Goal: Information Seeking & Learning: Learn about a topic

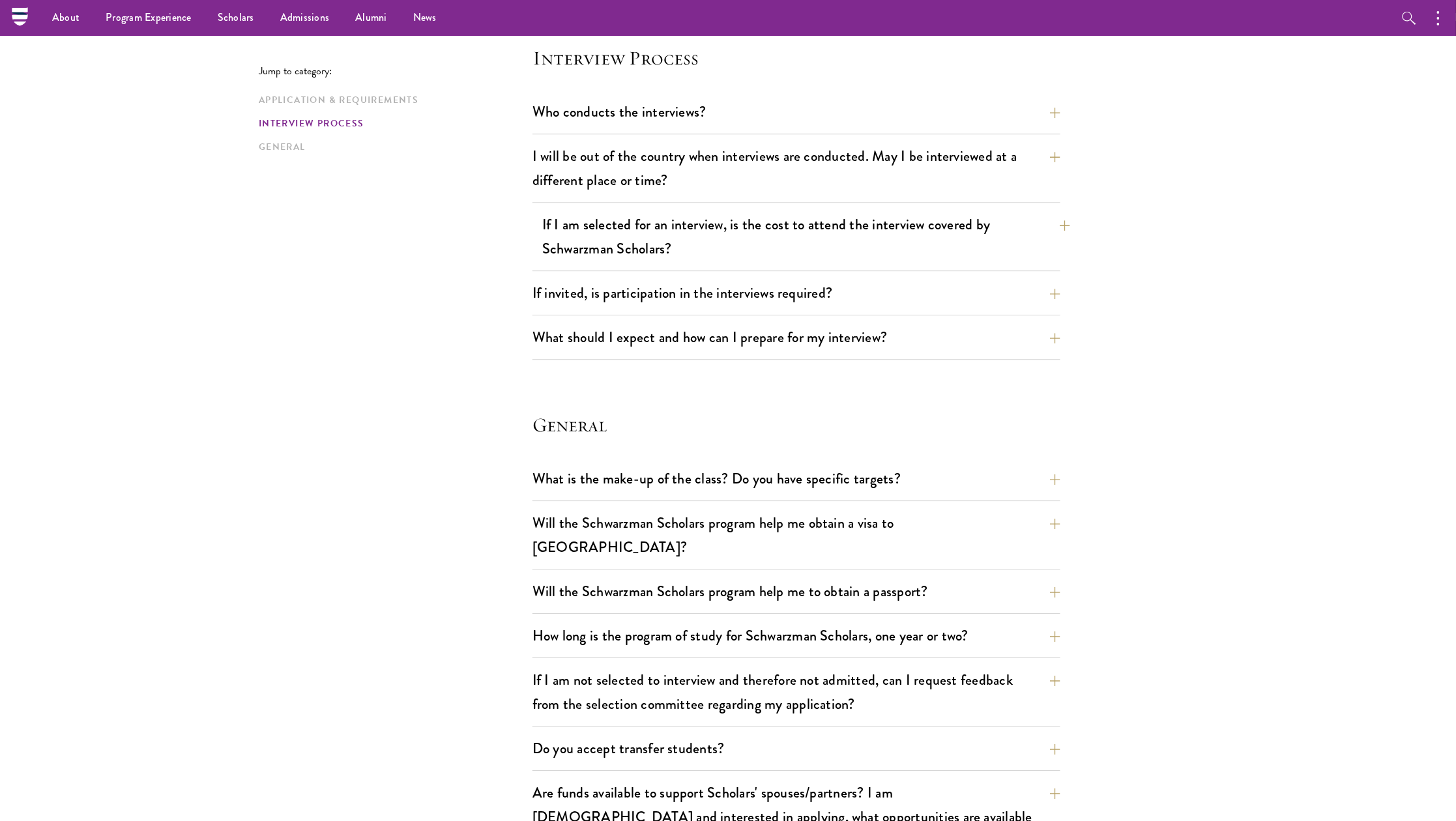
scroll to position [1464, 0]
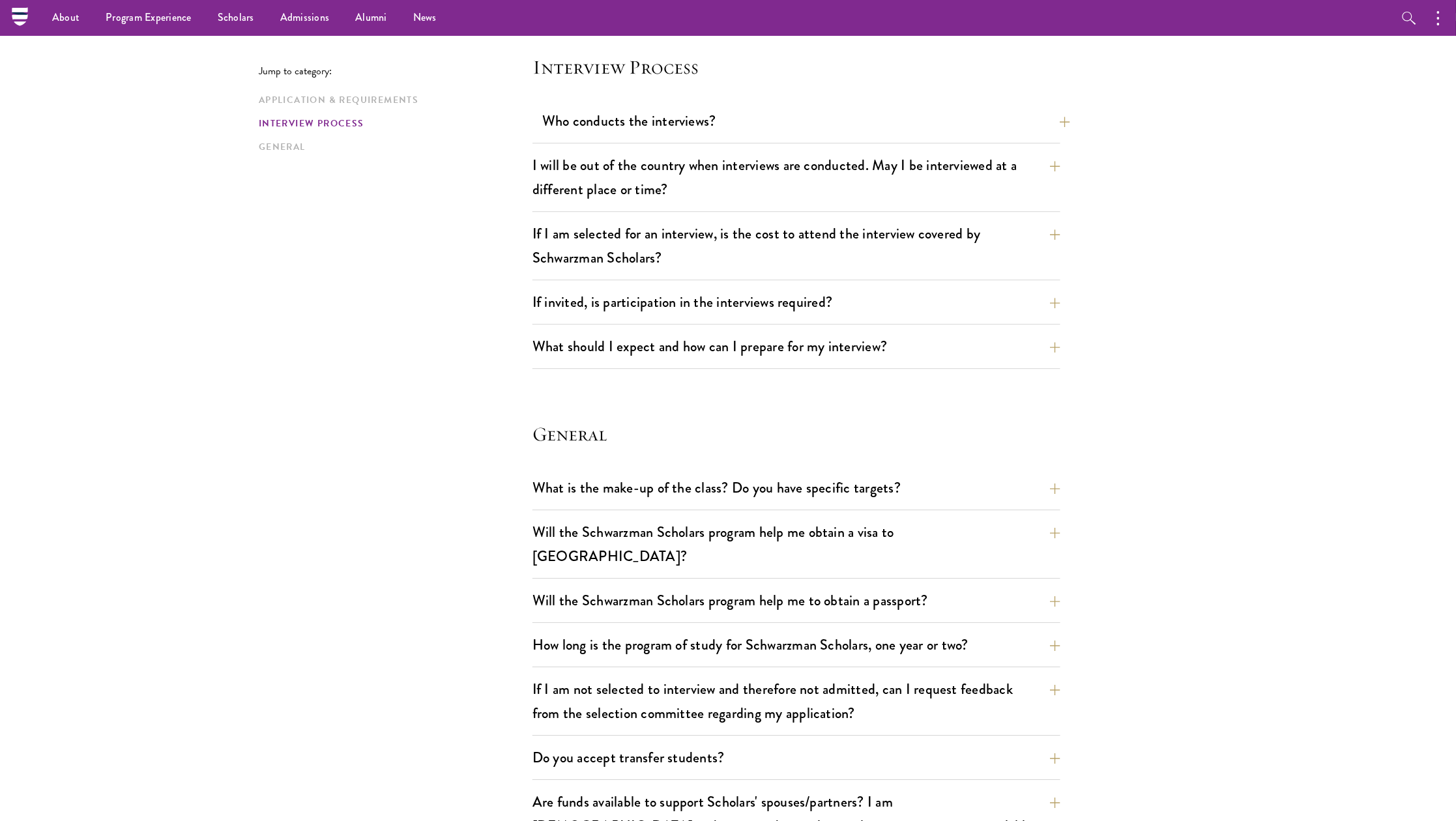
click at [609, 106] on button "Who conducts the interviews?" at bounding box center [806, 120] width 528 height 29
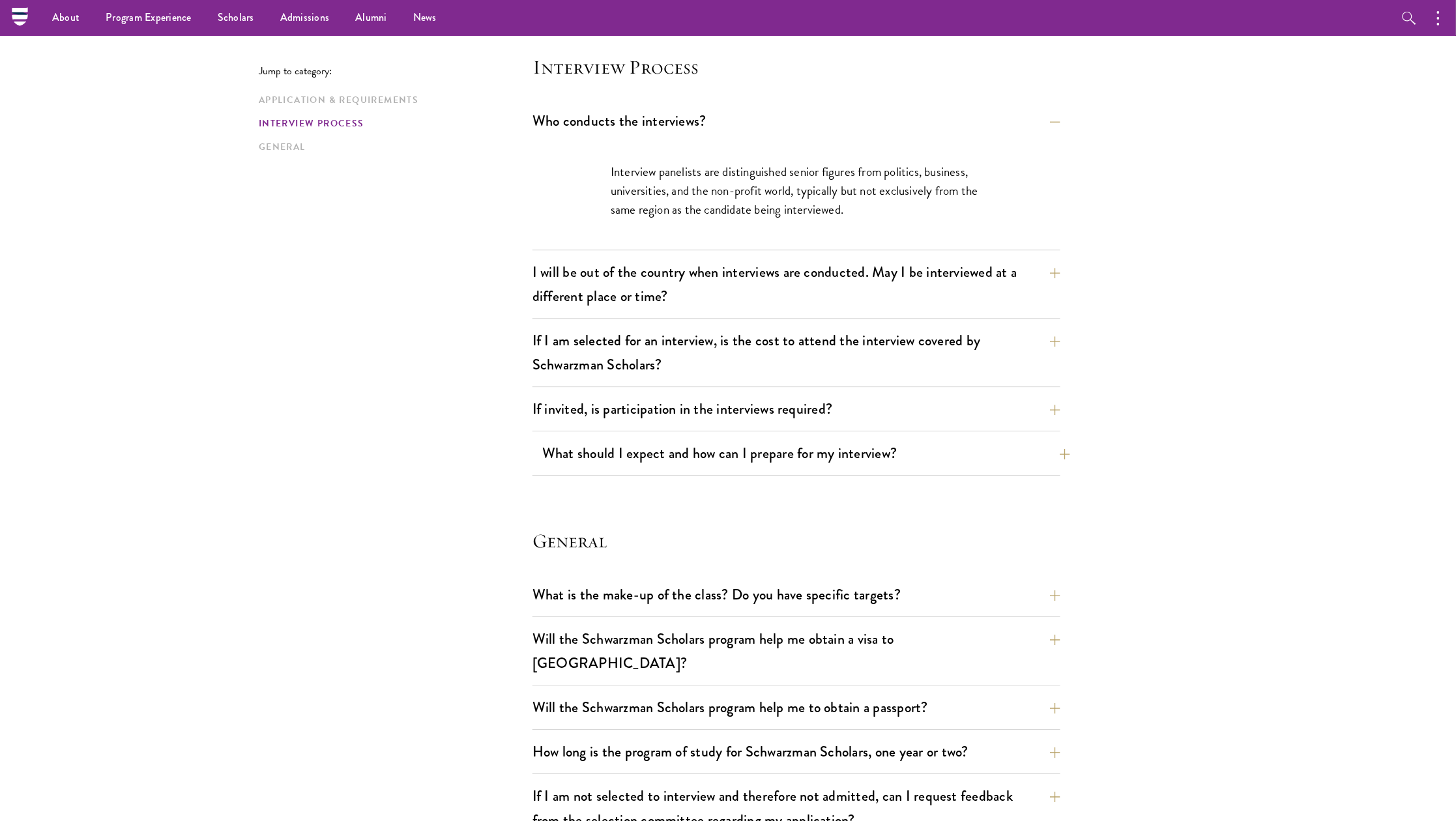
click at [802, 439] on button "What should I expect and how can I prepare for my interview?" at bounding box center [806, 453] width 528 height 29
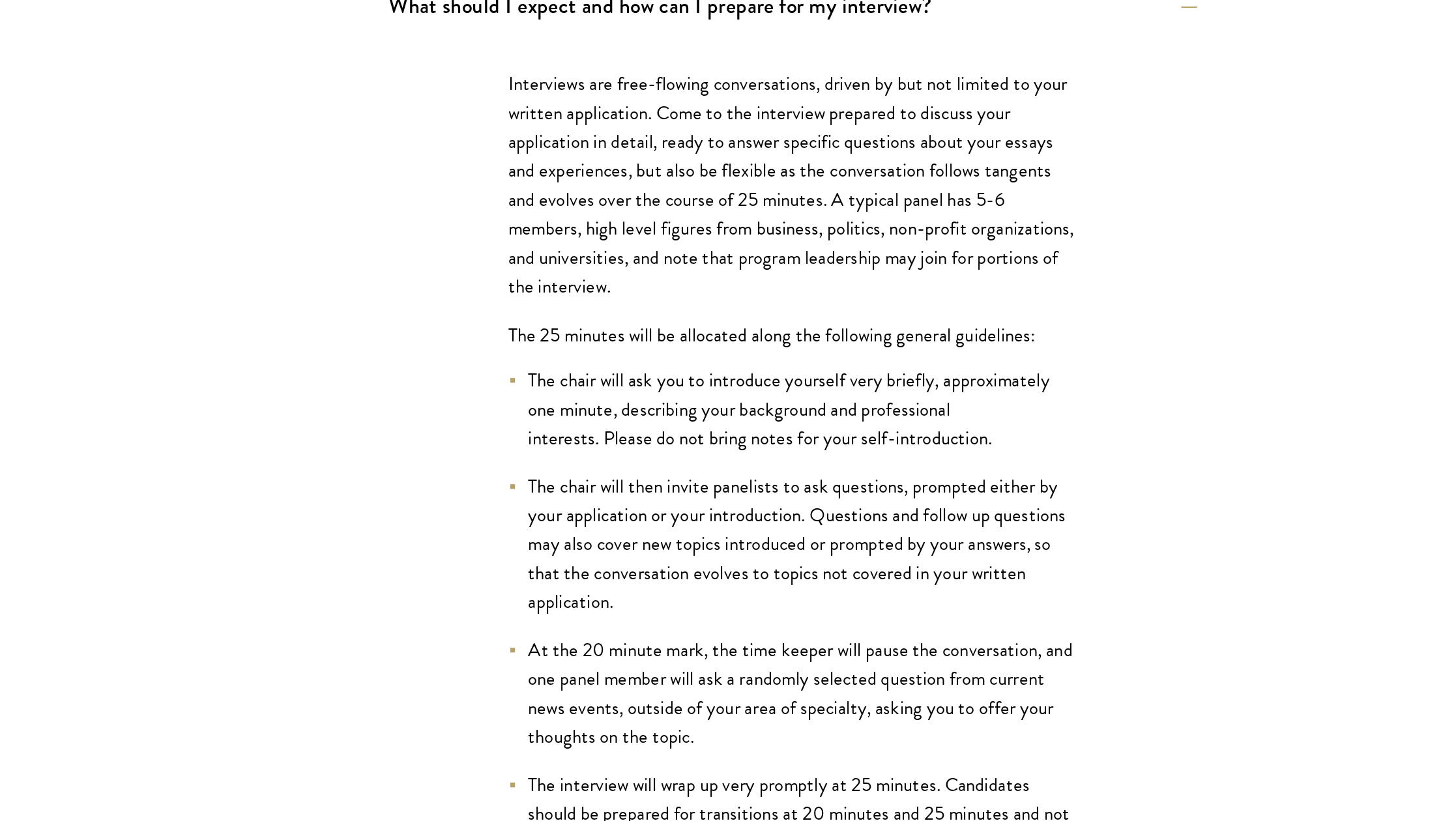
scroll to position [1760, 0]
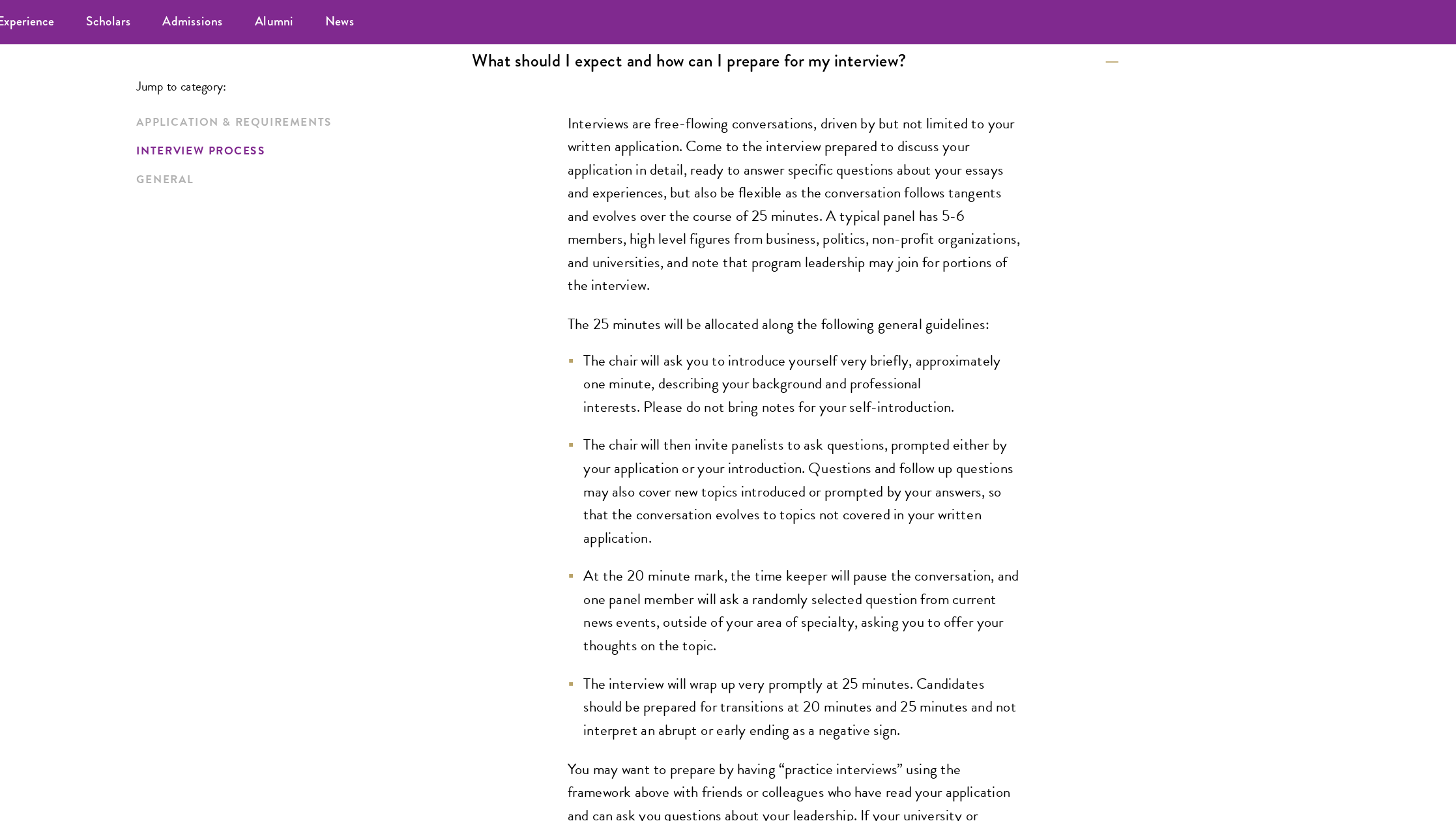
click at [818, 506] on ul "The chair will ask you to introduce yourself very briefly, approximately one mi…" at bounding box center [796, 445] width 372 height 321
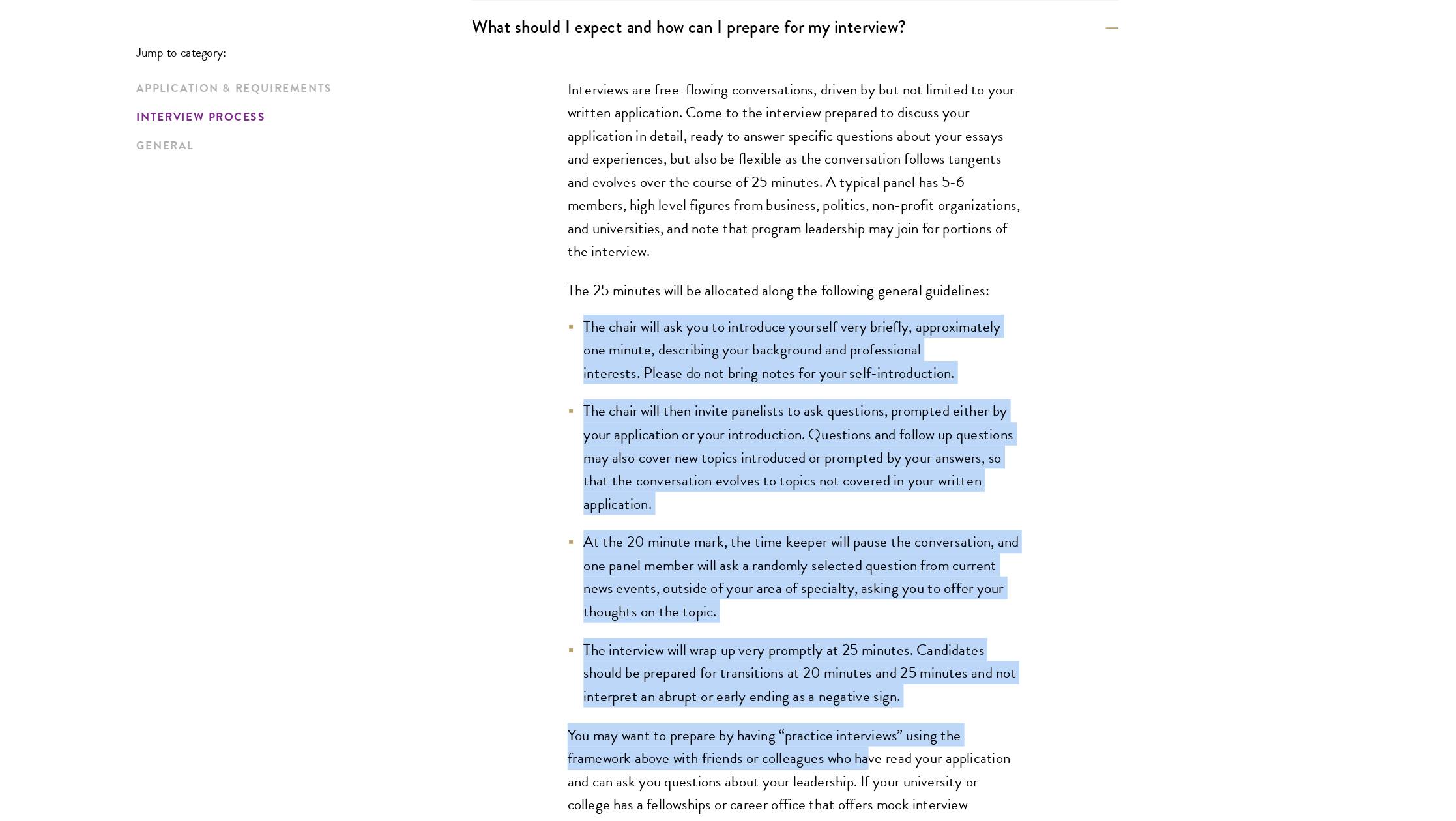
drag, startPoint x: 464, startPoint y: 237, endPoint x: 715, endPoint y: 582, distance: 426.6
click at [715, 582] on div "Interviews are free-flowing conversations, driven by but not limited to your wr…" at bounding box center [797, 475] width 449 height 806
click at [715, 619] on p "You may want to prepare by having “practice interviews” using the framework abo…" at bounding box center [796, 732] width 372 height 227
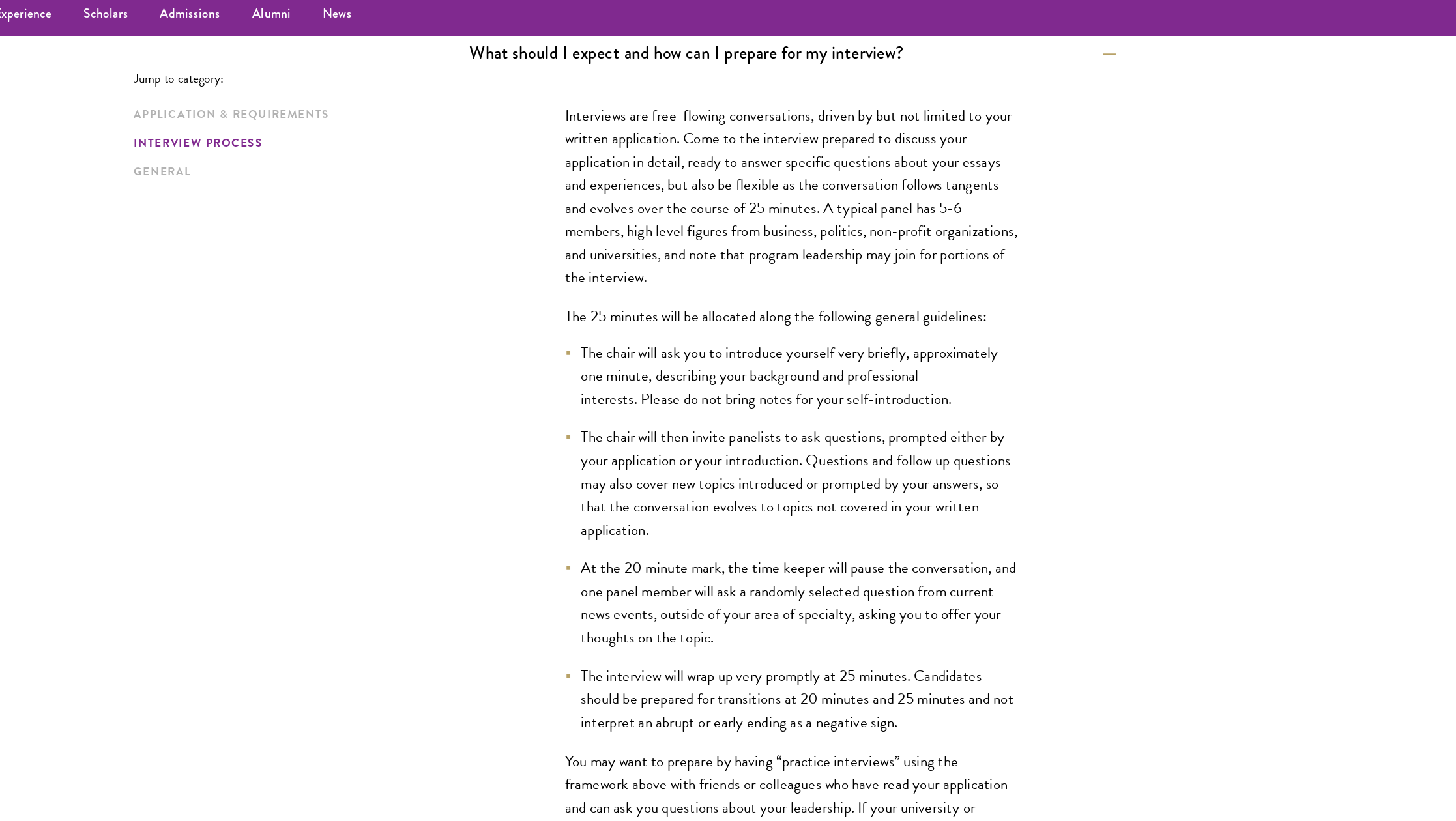
click at [1024, 588] on div "Jump to category: Application & Requirements Interview Process General Applicat…" at bounding box center [728, 13] width 939 height 2776
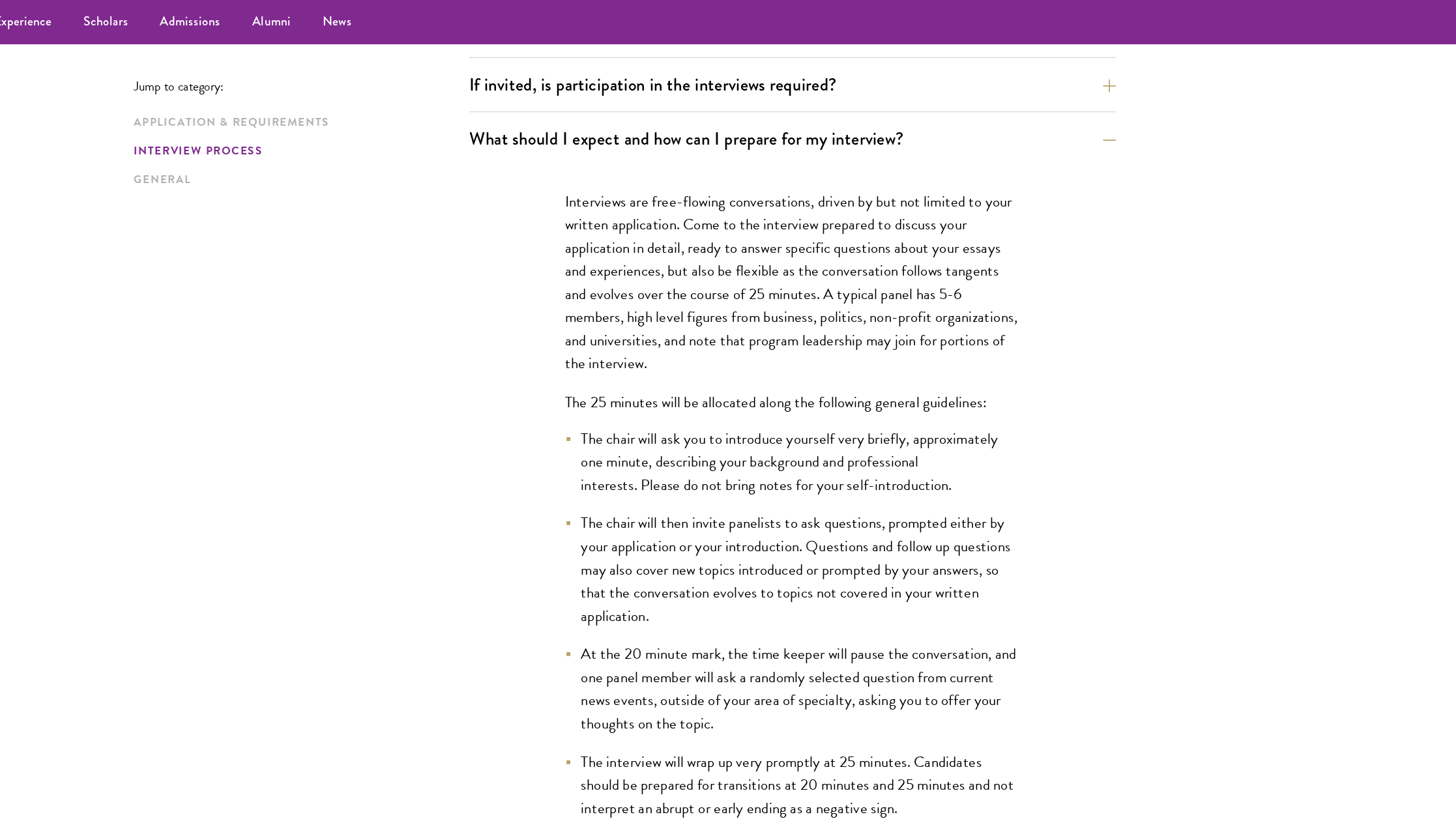
scroll to position [1695, 0]
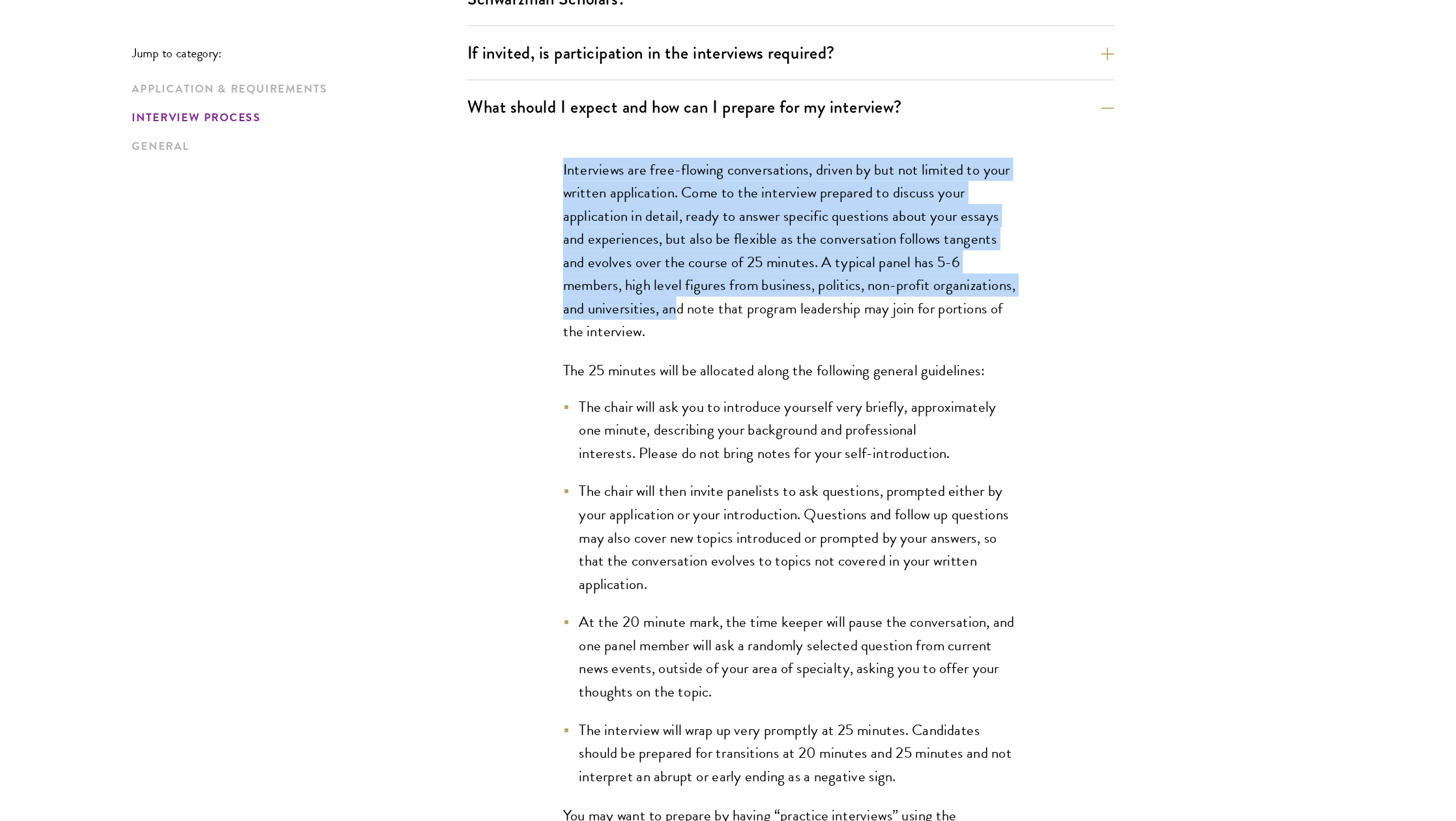
drag, startPoint x: 460, startPoint y: 113, endPoint x: 625, endPoint y: 233, distance: 204.0
click at [625, 233] on div "Interviews are free-flowing conversations, driven by but not limited to your wr…" at bounding box center [797, 539] width 449 height 806
click at [625, 233] on p "Interviews are free-flowing conversations, driven by but not limited to your wr…" at bounding box center [796, 232] width 372 height 152
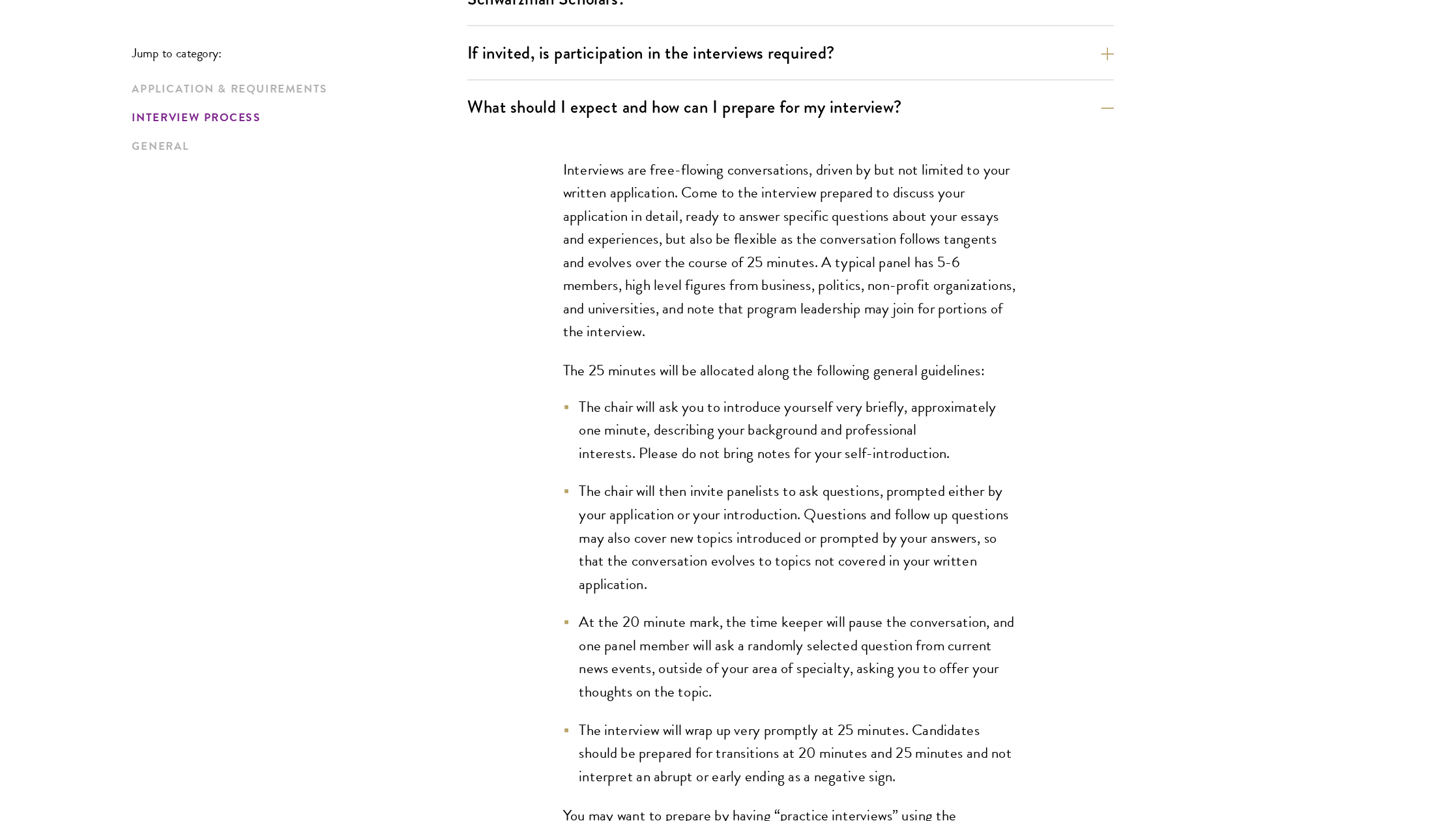
click at [634, 257] on div "Interviews are free-flowing conversations, driven by but not limited to your wr…" at bounding box center [797, 539] width 449 height 806
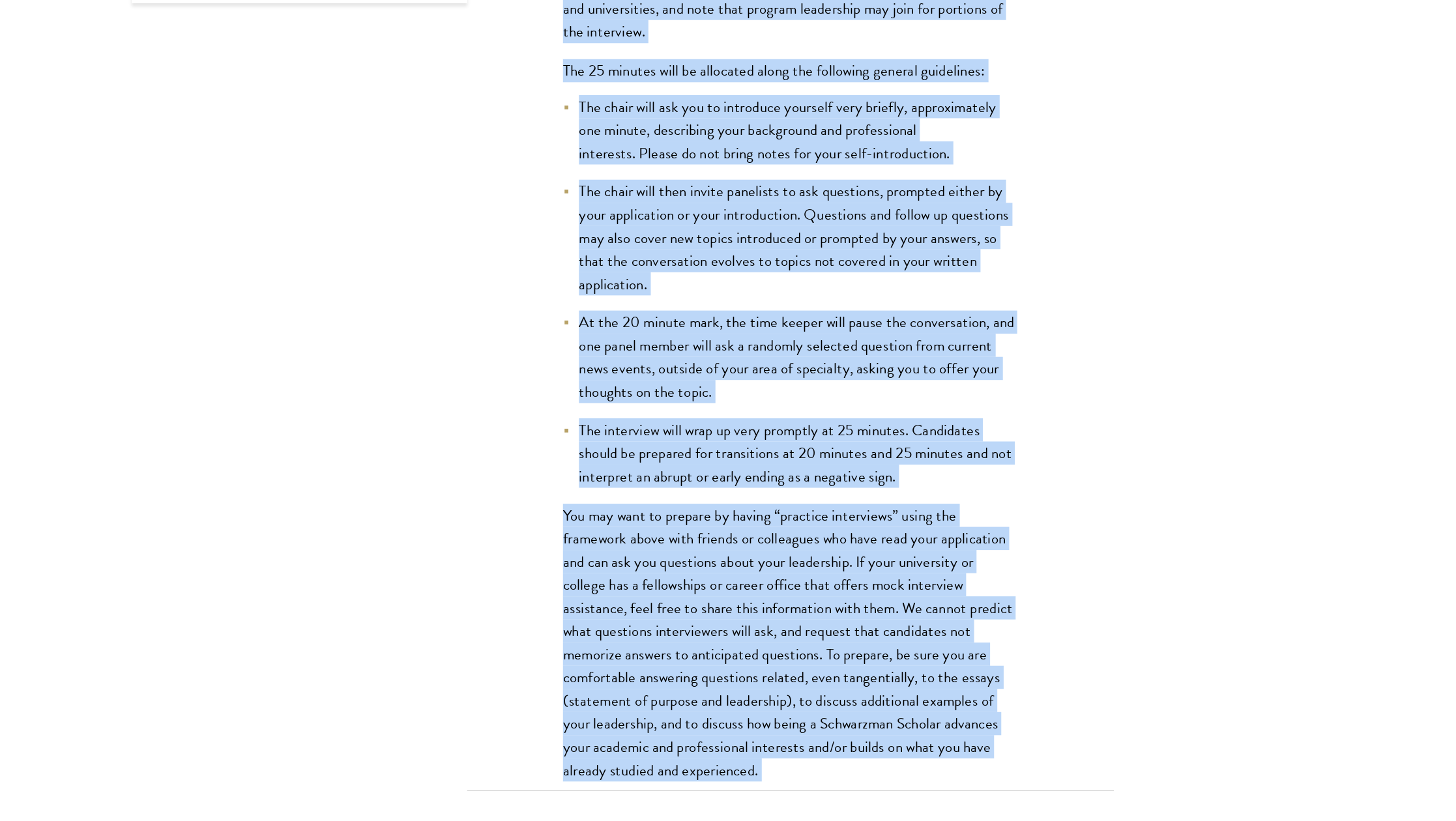
scroll to position [1830, 0]
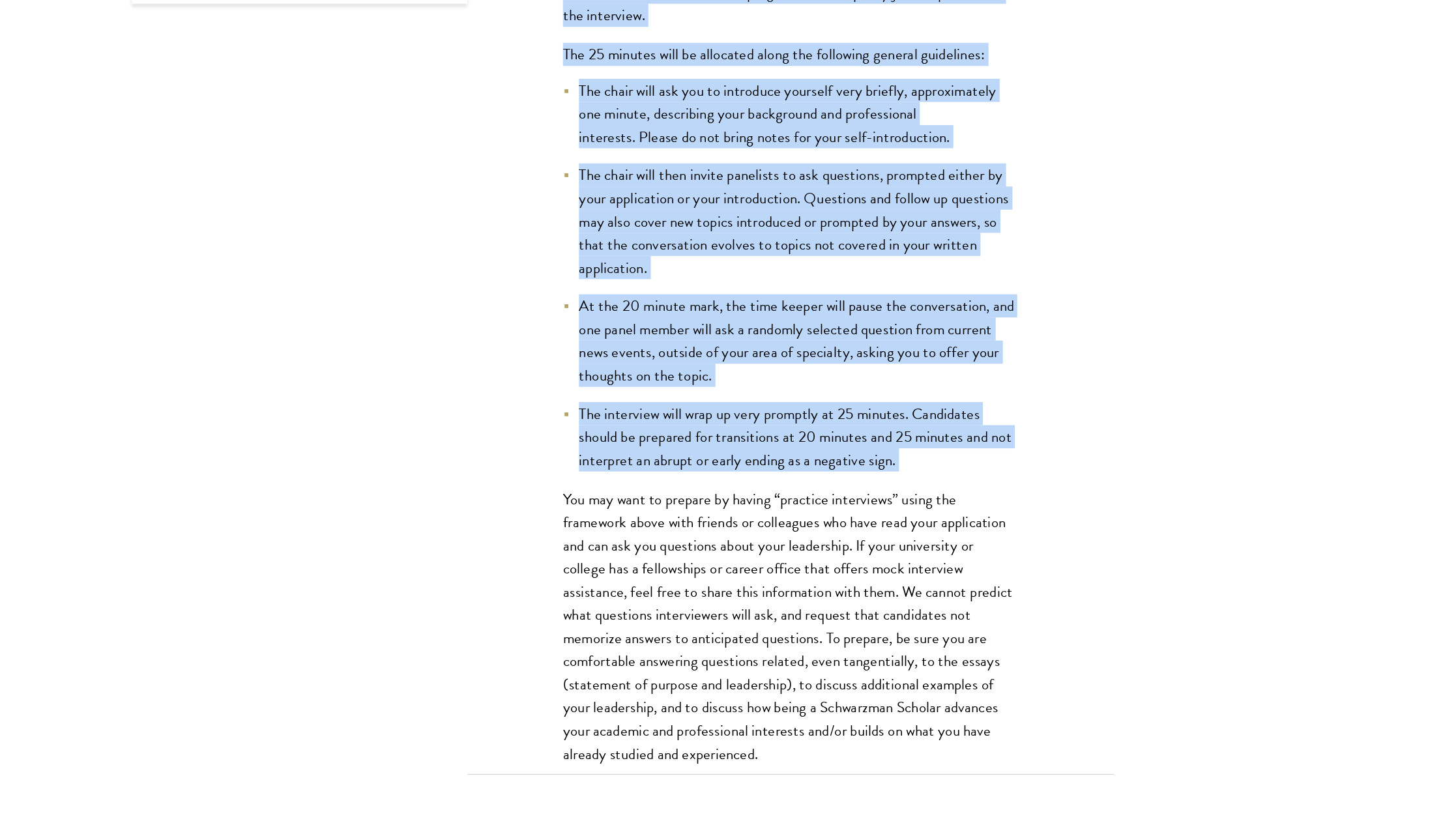
drag, startPoint x: 444, startPoint y: 87, endPoint x: 791, endPoint y: 364, distance: 444.0
click at [791, 364] on div "Interviews are free-flowing conversations, driven by but not limited to your wr…" at bounding box center [797, 404] width 449 height 806
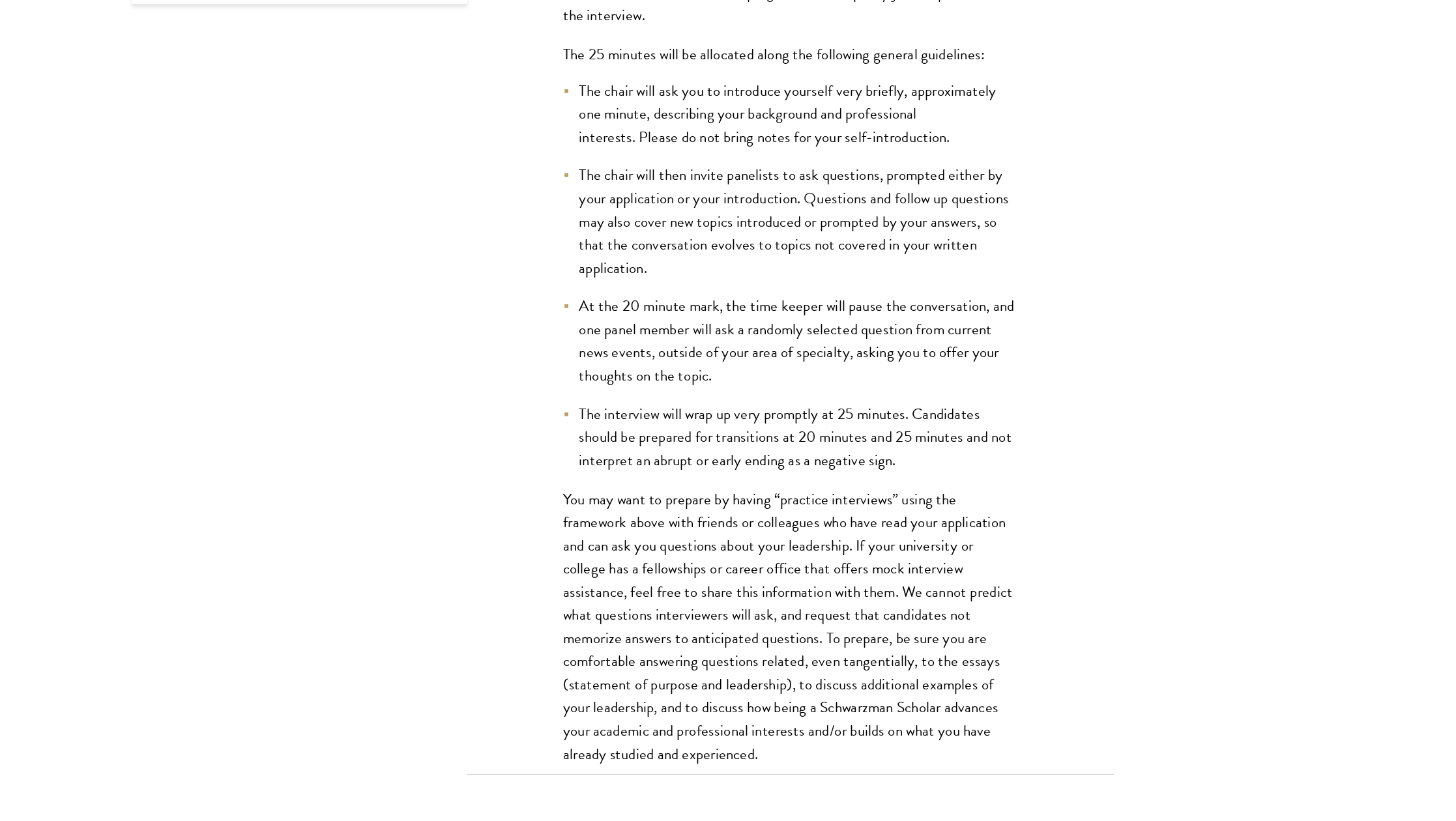
click at [755, 479] on li "The interview will wrap up very promptly at 25 minutes. Candidates should be pr…" at bounding box center [796, 507] width 372 height 57
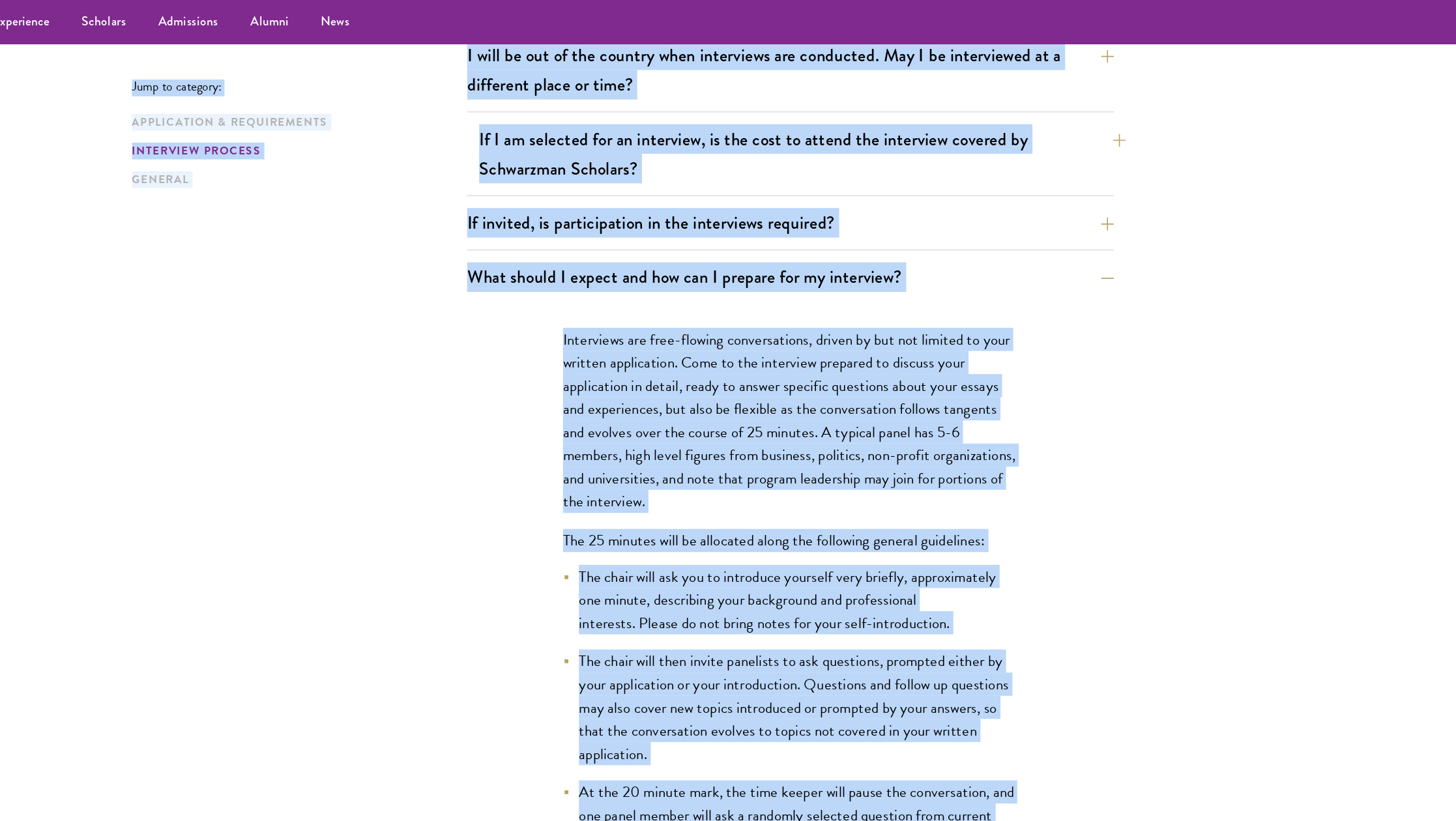
scroll to position [1532, 0]
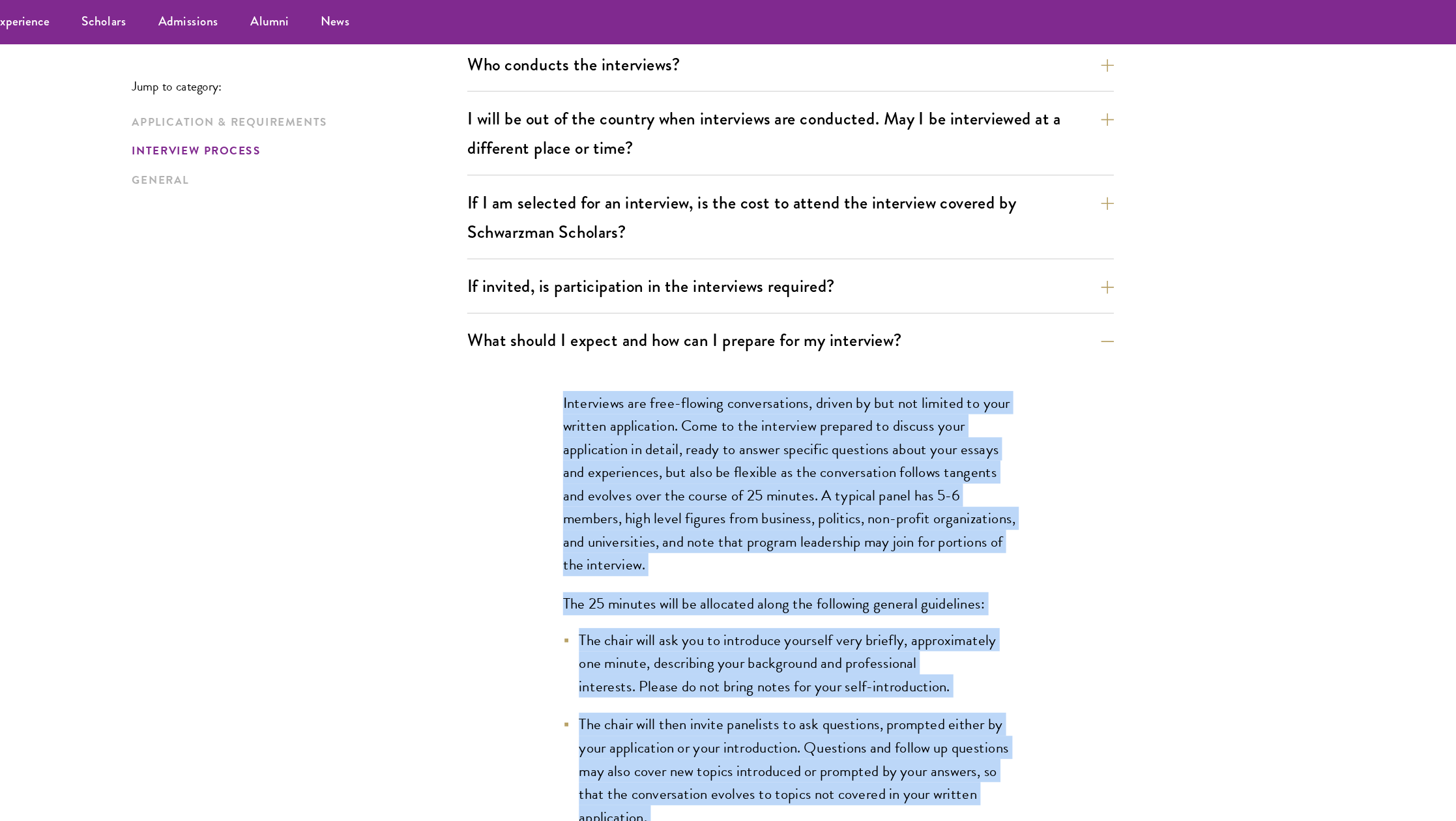
drag, startPoint x: 781, startPoint y: 349, endPoint x: 447, endPoint y: 316, distance: 335.6
click at [572, 316] on div "Interviews are free-flowing conversations, driven by but not limited to your wr…" at bounding box center [797, 702] width 449 height 806
copy div "Loremipsum dol sita-consect adipiscingeli, seddoe te inc utl etdolor ma aliq en…"
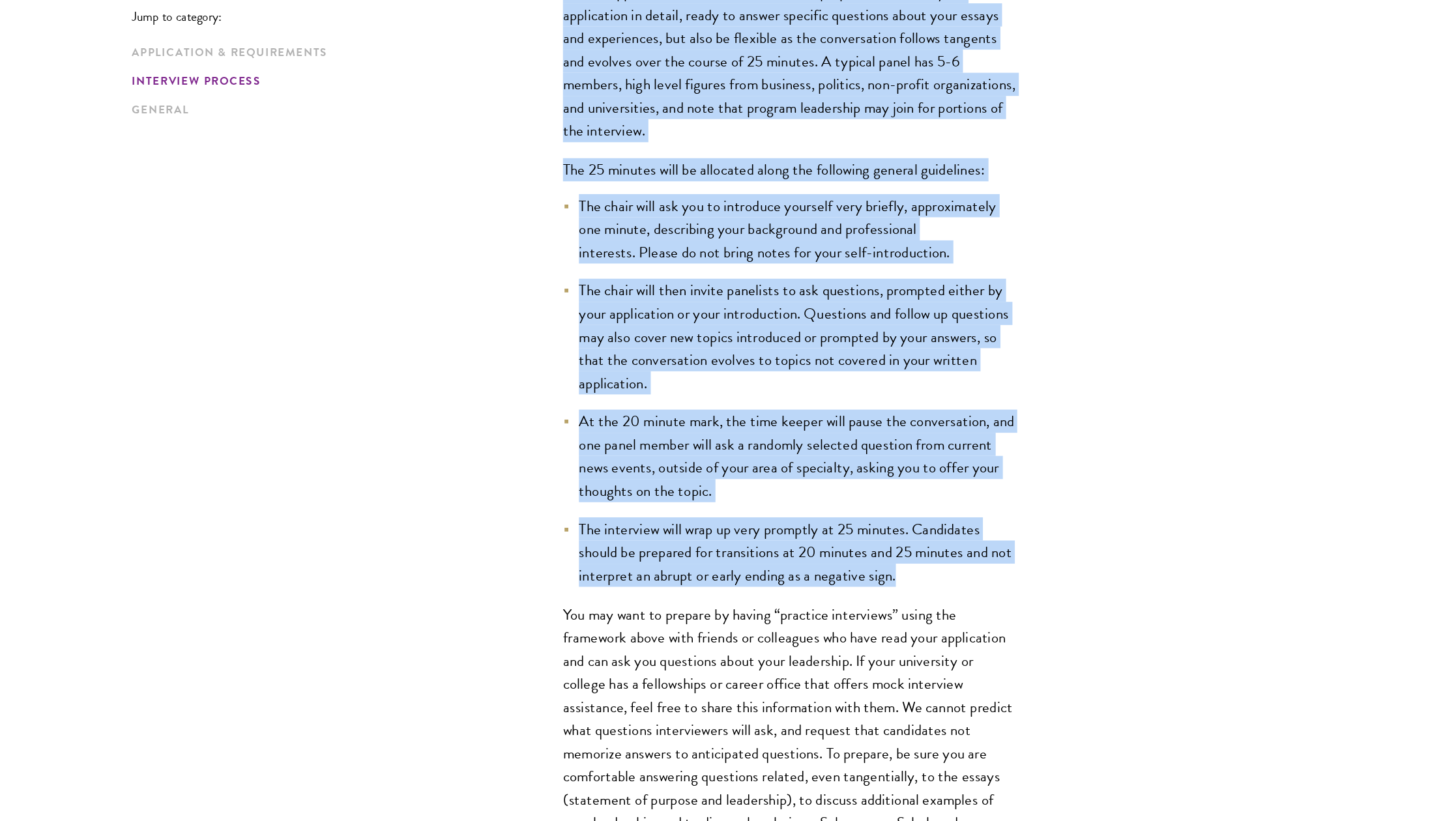
scroll to position [1829, 0]
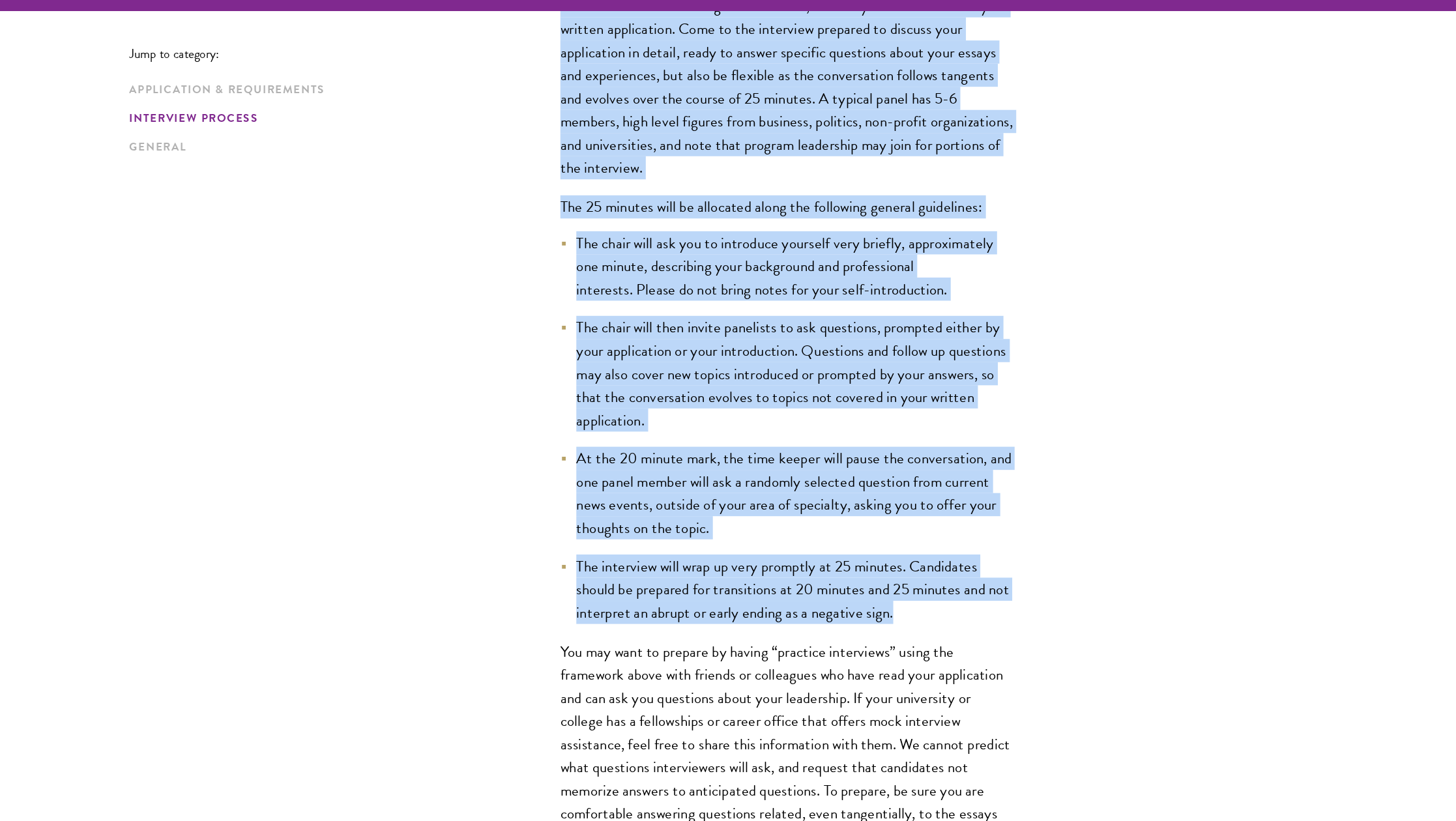
click at [610, 285] on li "The chair will then invite panelists to ask questions, prompted either by your …" at bounding box center [796, 331] width 372 height 95
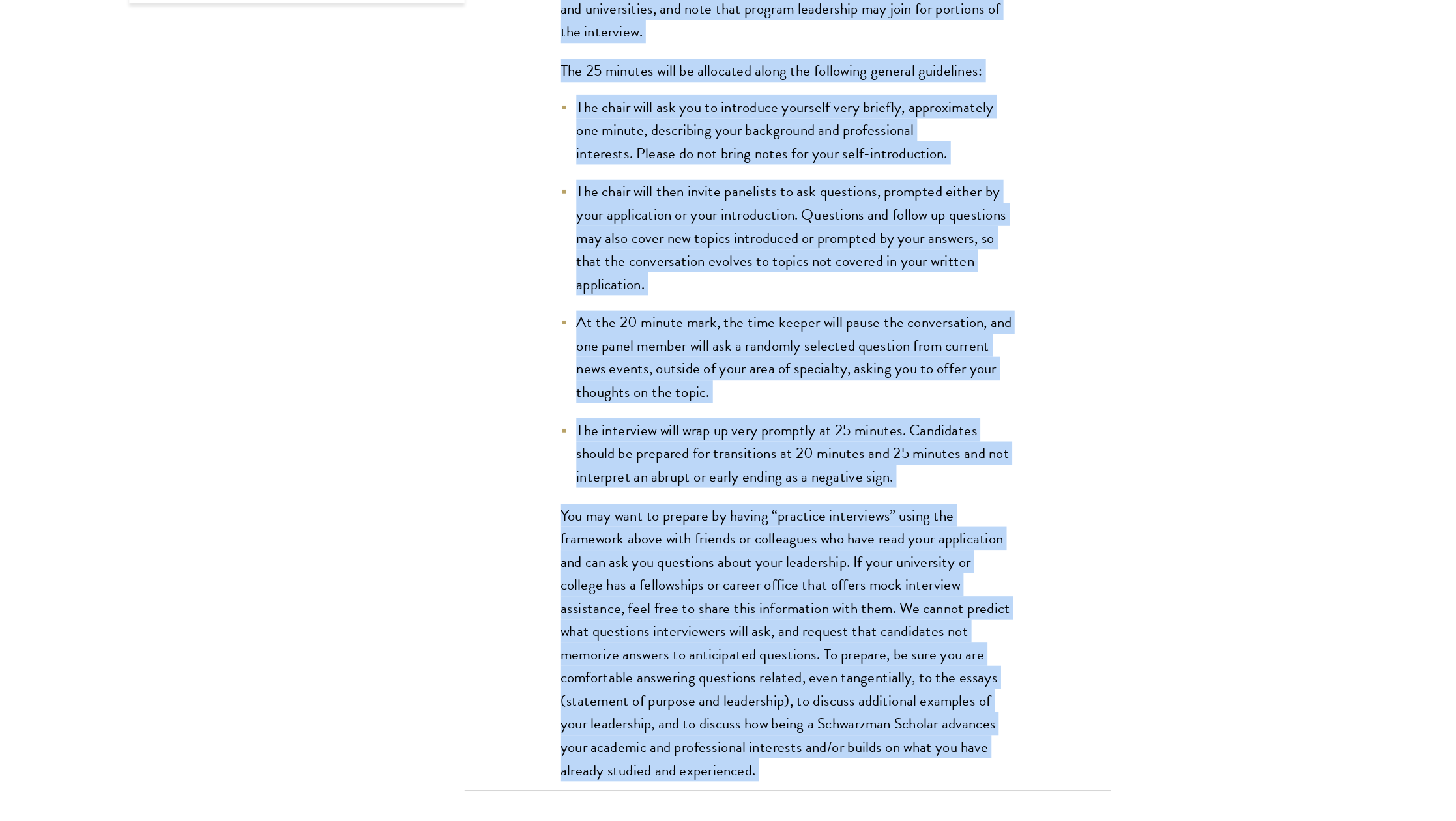
scroll to position [1822, 0]
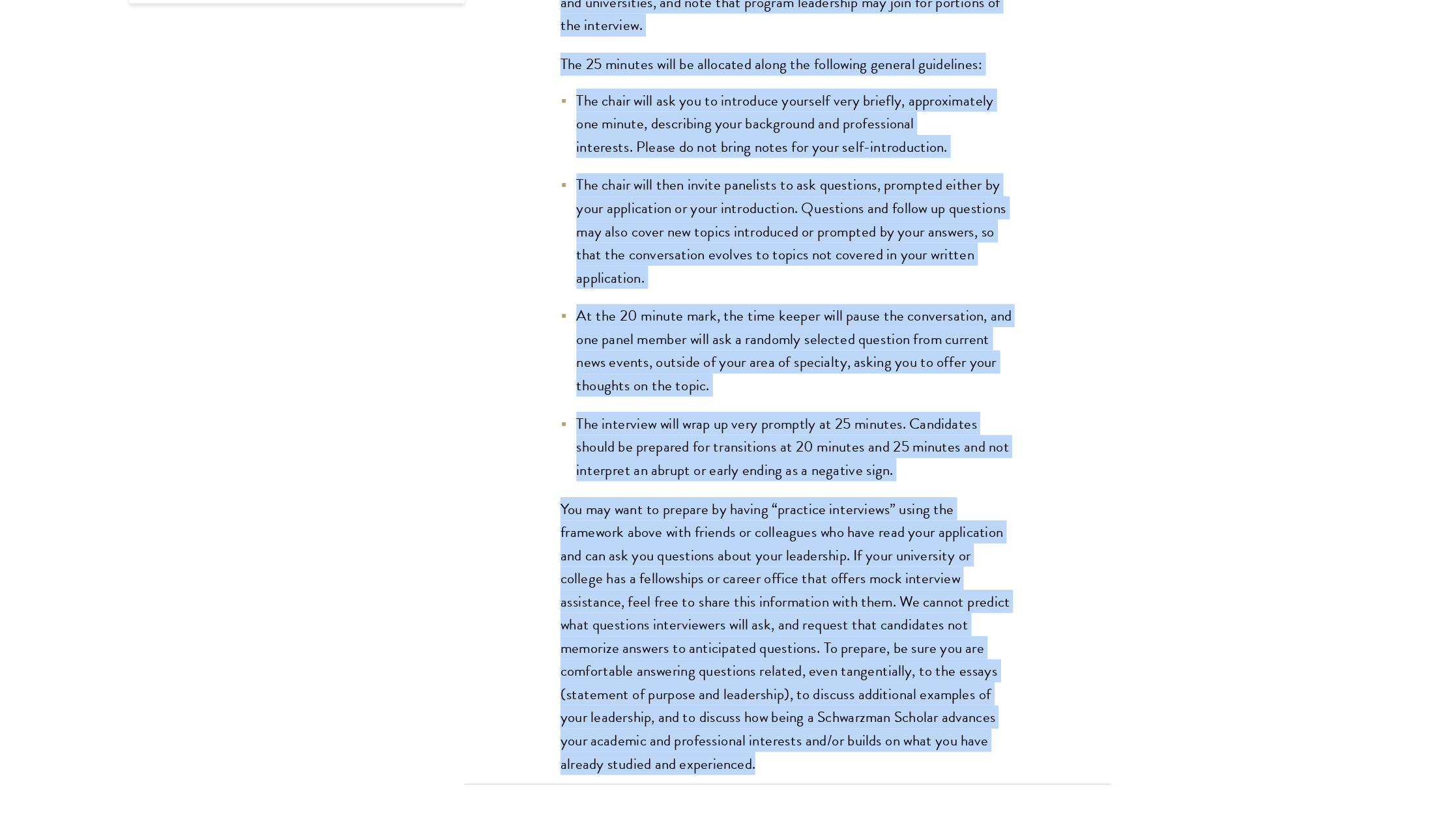
drag, startPoint x: 451, startPoint y: 149, endPoint x: 626, endPoint y: 576, distance: 461.5
click at [626, 576] on div "Interviews are free-flowing conversations, driven by but not limited to your wr…" at bounding box center [797, 413] width 449 height 806
copy div "Loremipsum dol sita-consect adipiscingeli, seddoe te inc utl etdolor ma aliq en…"
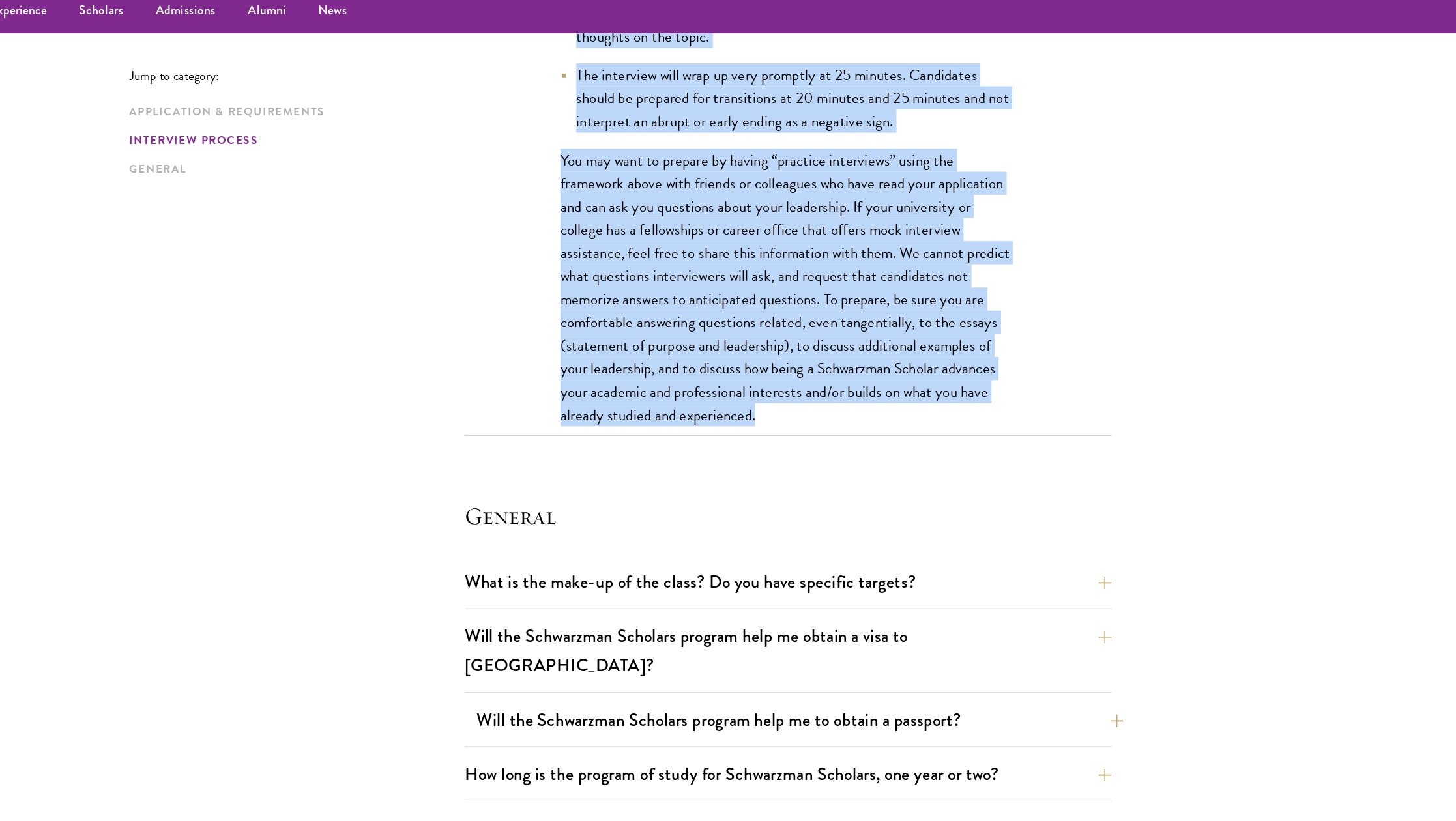
scroll to position [2249, 0]
copy div "Loremipsum dol sita-consect adipiscingeli, seddoe te inc utl etdolor ma aliq en…"
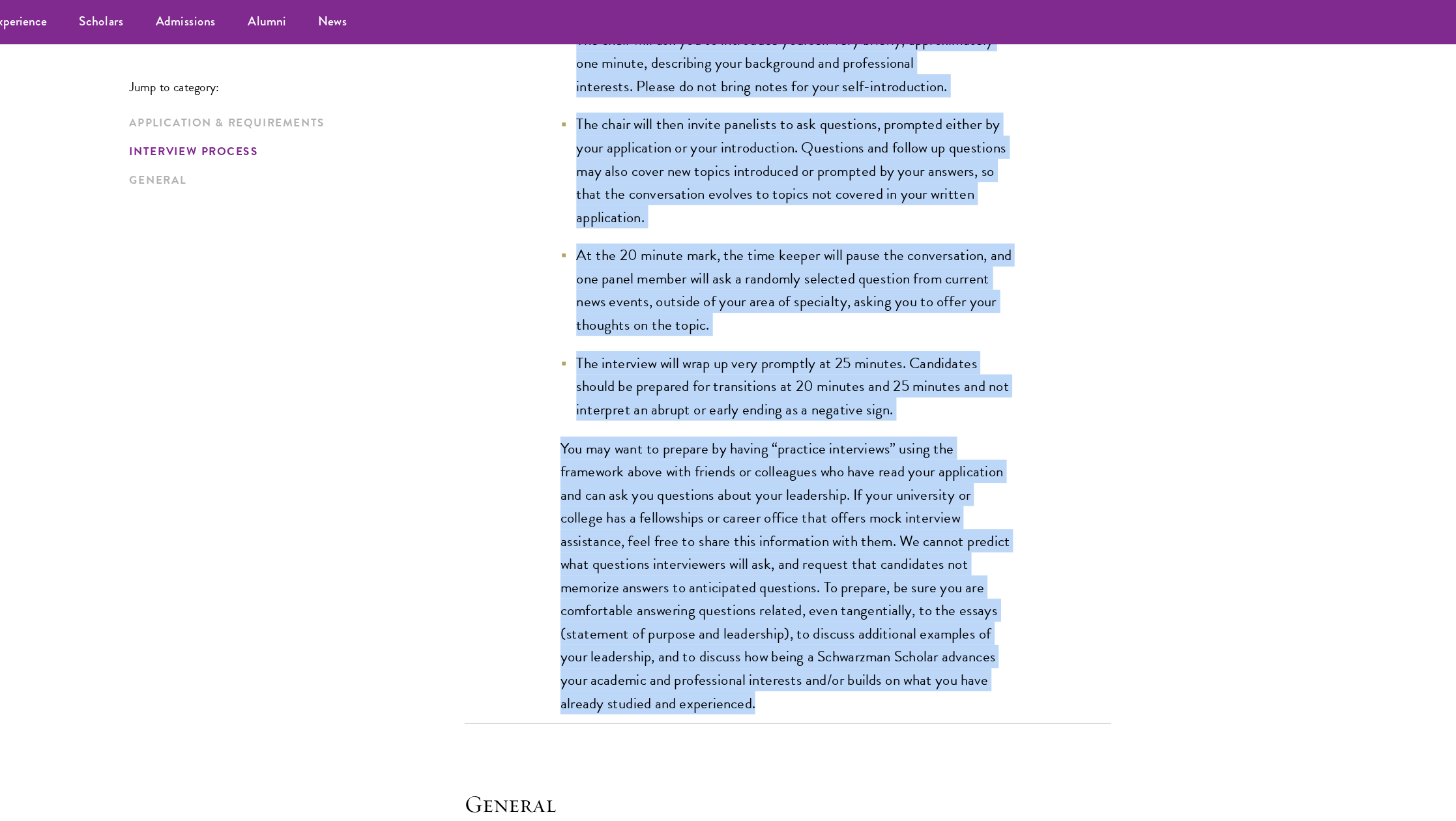
click at [632, 311] on div "Interviews are free-flowing conversations, driven by but not limited to your wr…" at bounding box center [797, 213] width 449 height 806
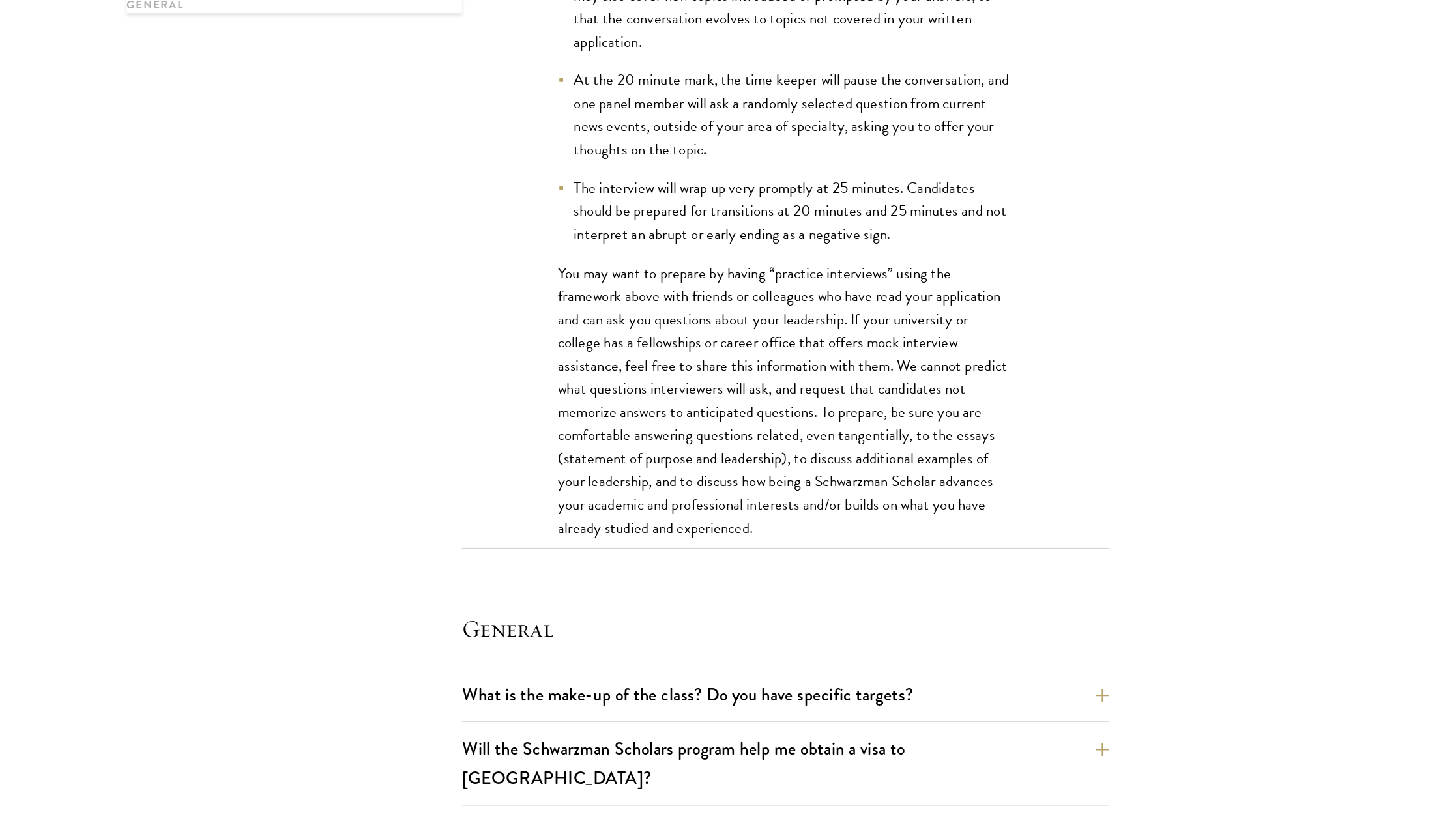
scroll to position [2133, 0]
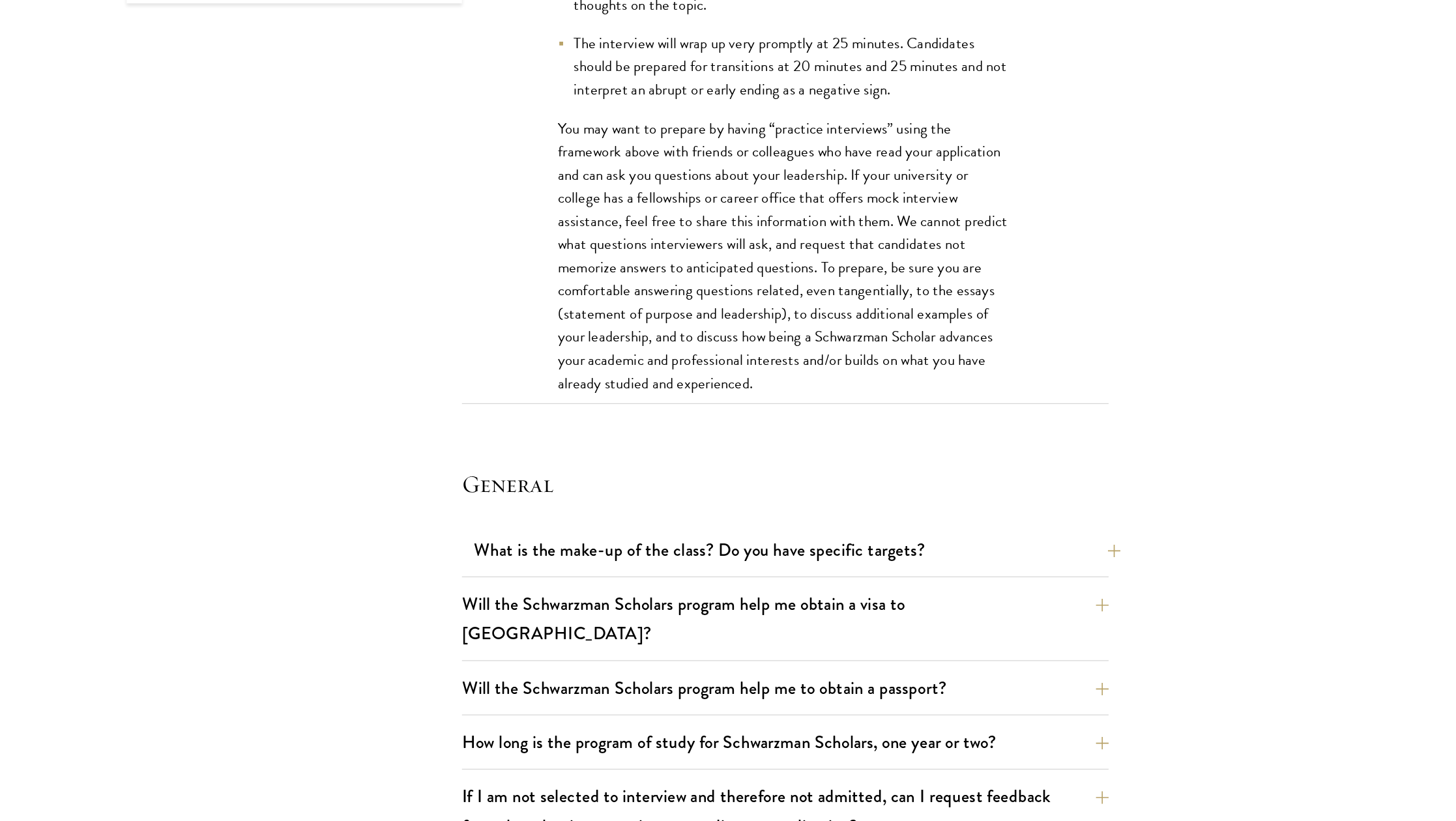
click at [717, 585] on button "What is the make-up of the class? Do you have specific targets?" at bounding box center [806, 599] width 528 height 29
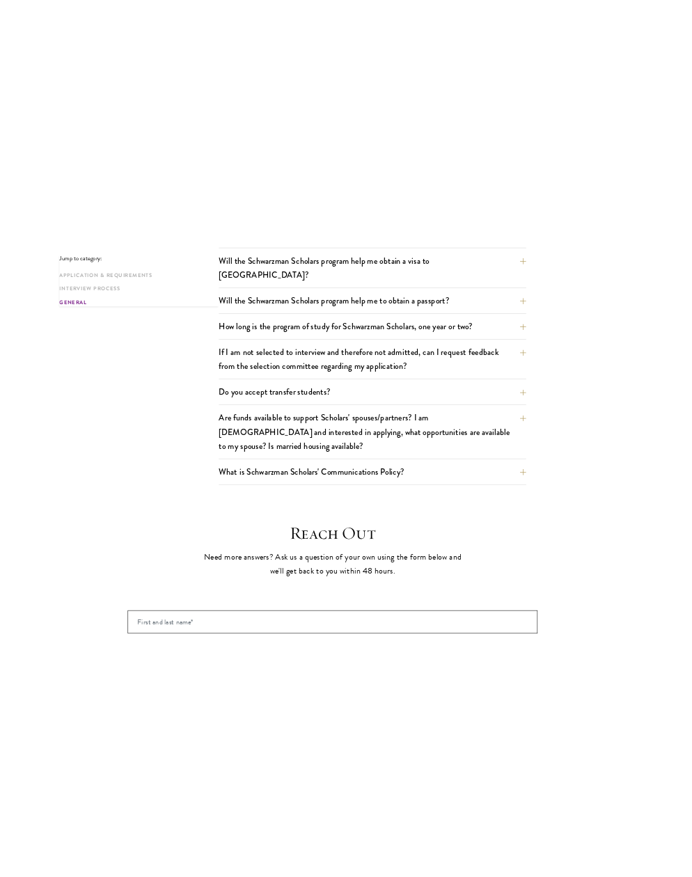
scroll to position [2321, 0]
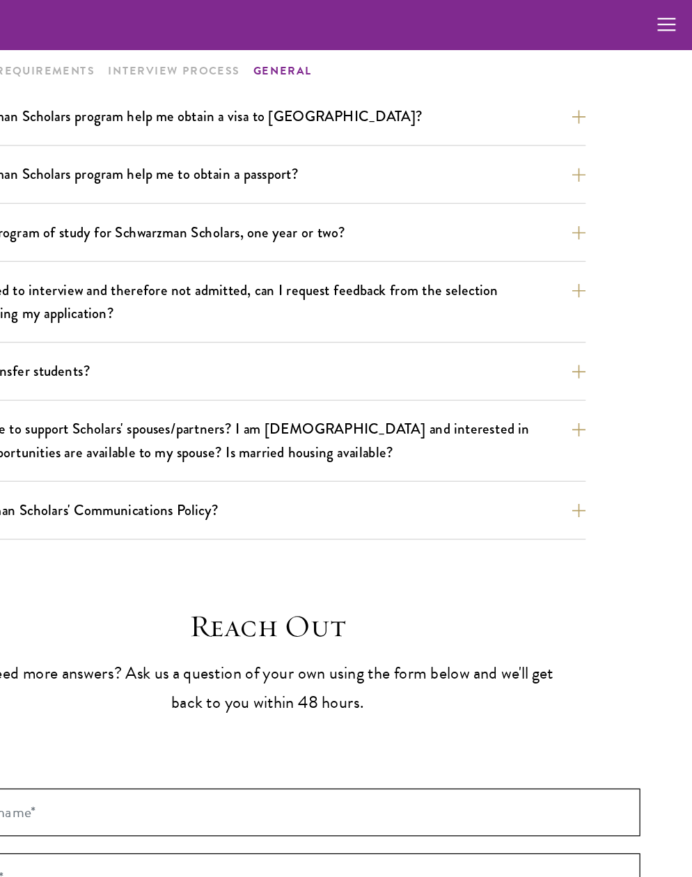
scroll to position [2171, 0]
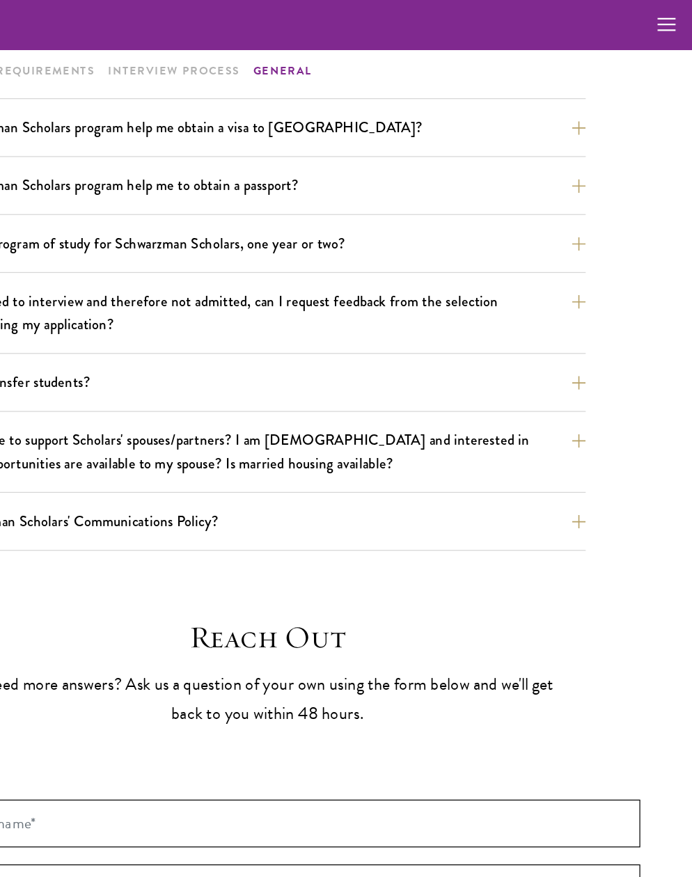
drag, startPoint x: 173, startPoint y: 325, endPoint x: 409, endPoint y: 559, distance: 332.8
drag, startPoint x: 288, startPoint y: 331, endPoint x: 370, endPoint y: 351, distance: 84.6
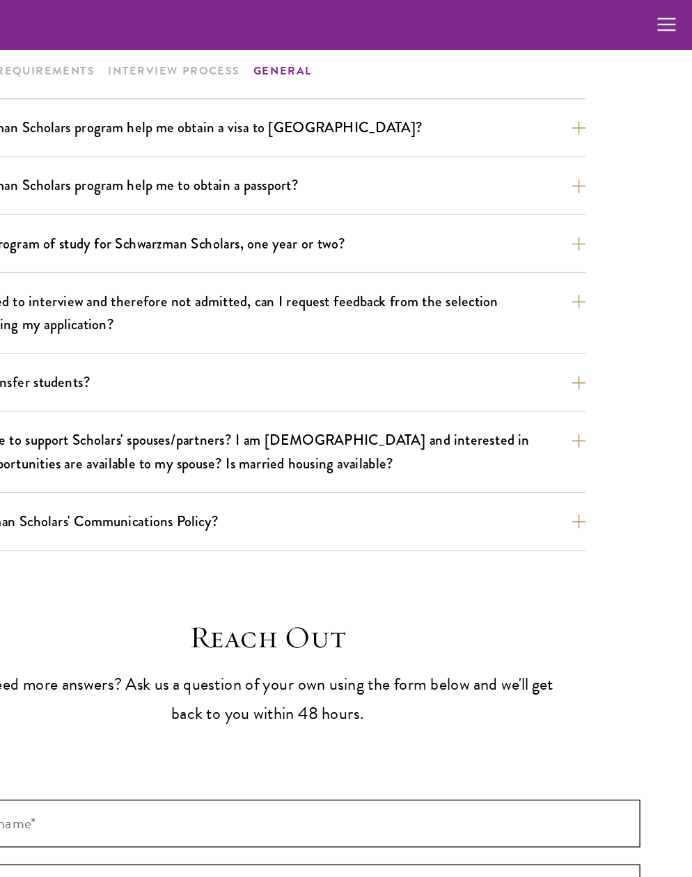
drag, startPoint x: 370, startPoint y: 351, endPoint x: 389, endPoint y: 364, distance: 23.0
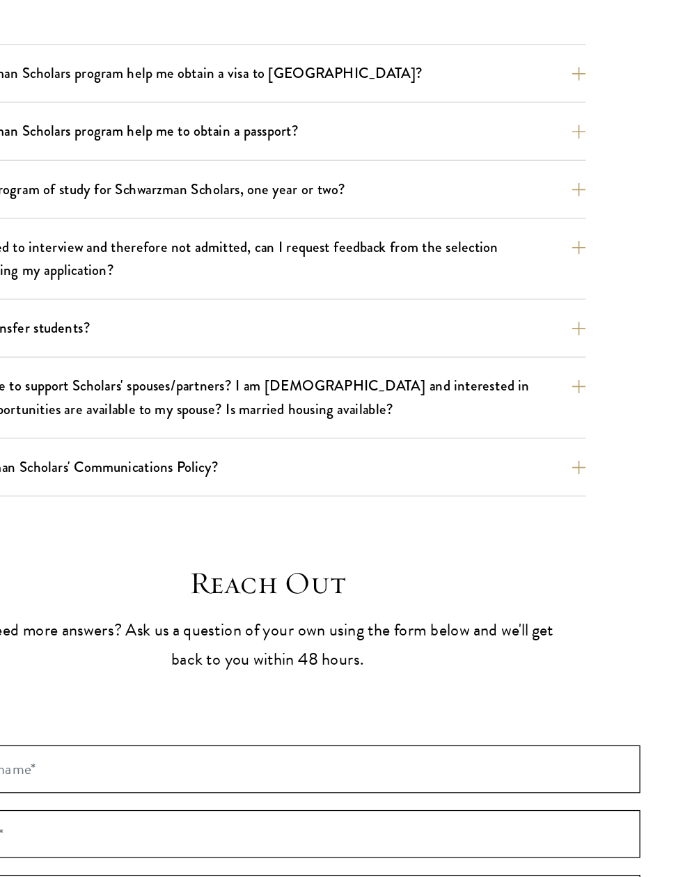
drag, startPoint x: 389, startPoint y: 364, endPoint x: 404, endPoint y: 528, distance: 165.0
